Goal: Information Seeking & Learning: Learn about a topic

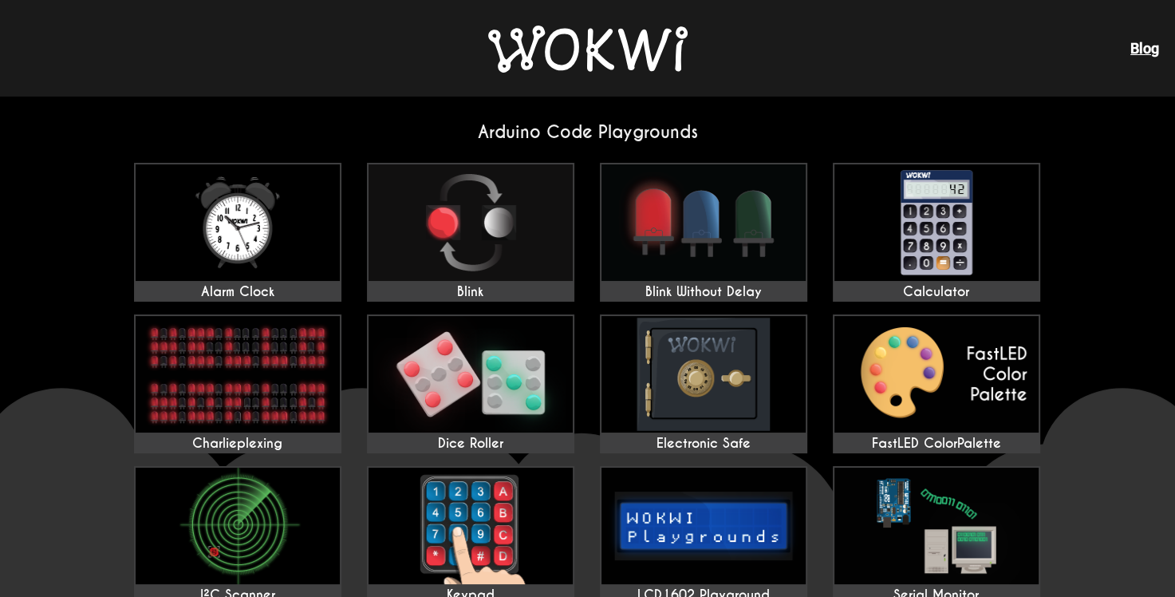
click at [600, 140] on h2 "Arduino Code Playgrounds" at bounding box center [587, 132] width 933 height 22
click at [522, 50] on img at bounding box center [587, 49] width 199 height 47
click at [550, 268] on img at bounding box center [470, 222] width 204 height 116
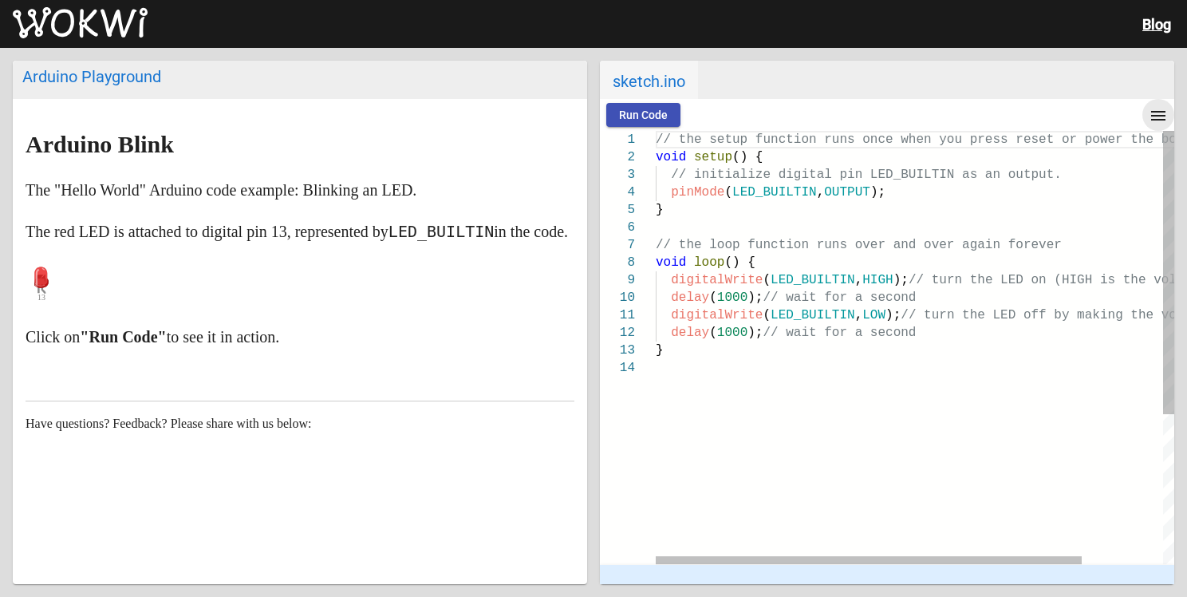
click at [1163, 115] on mat-icon "menu" at bounding box center [1157, 115] width 19 height 19
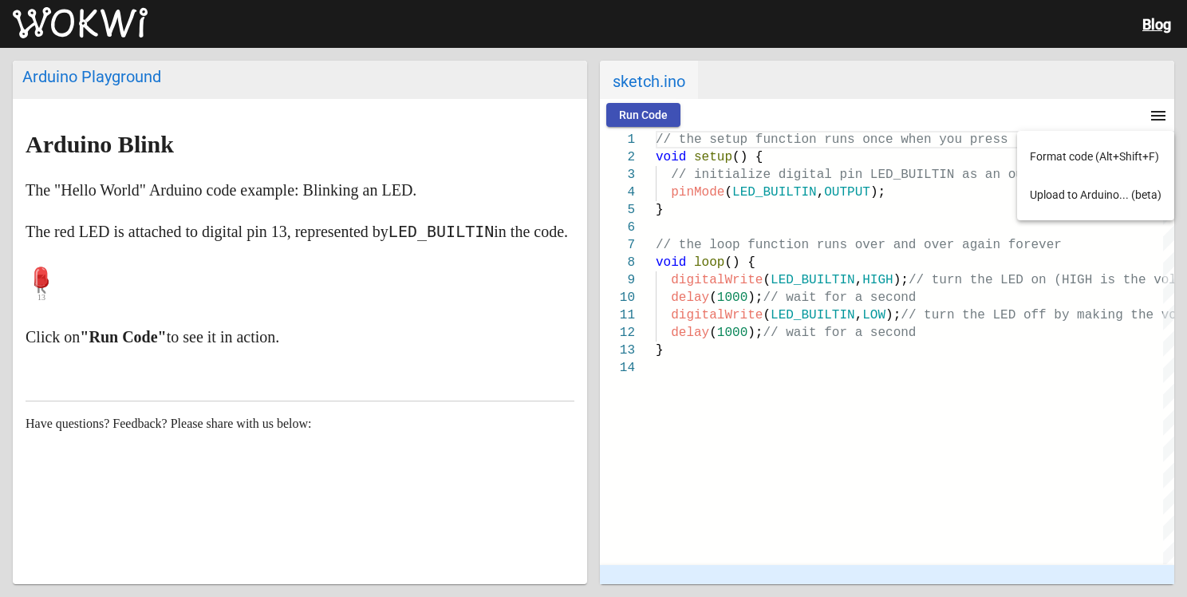
click at [807, 421] on div at bounding box center [593, 298] width 1187 height 597
